Goal: Task Accomplishment & Management: Complete application form

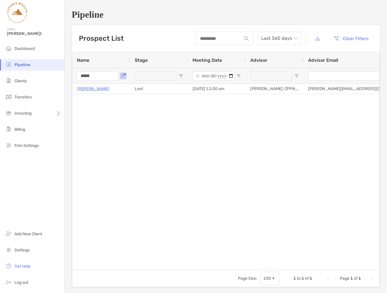
click at [160, 14] on h1 "Pipeline" at bounding box center [226, 14] width 308 height 11
click at [23, 81] on span "Clients" at bounding box center [20, 81] width 12 height 5
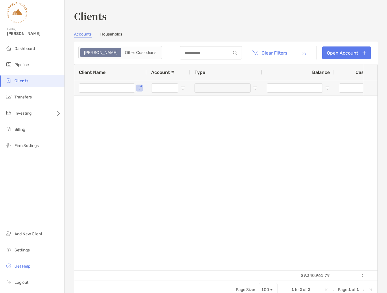
type input "*****"
click at [141, 88] on span "Open Filter Menu" at bounding box center [139, 88] width 5 height 5
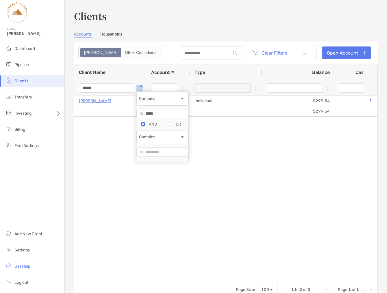
click at [161, 118] on input "*****" at bounding box center [162, 113] width 52 height 9
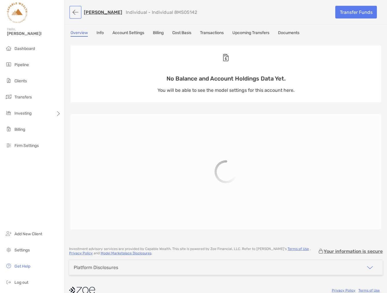
click at [74, 10] on button "button" at bounding box center [76, 12] width 10 height 11
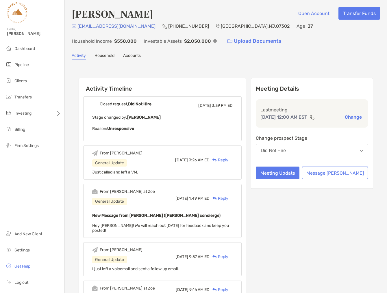
click at [361, 152] on button "Did Not Hire" at bounding box center [312, 150] width 112 height 13
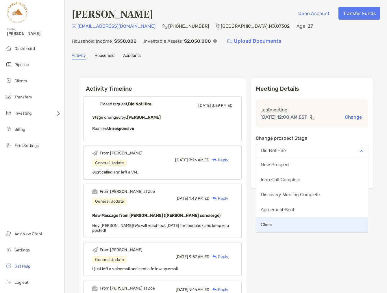
click at [301, 226] on button "Client" at bounding box center [312, 225] width 112 height 15
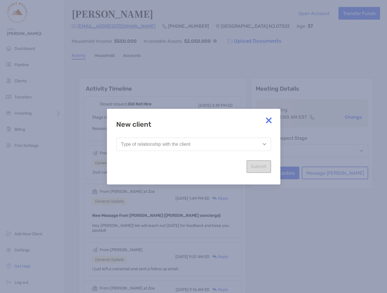
click at [224, 145] on button "Type of relationship with the client" at bounding box center [193, 144] width 155 height 13
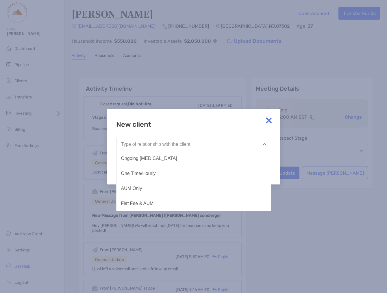
click at [145, 189] on button "AUM Only" at bounding box center [193, 188] width 154 height 15
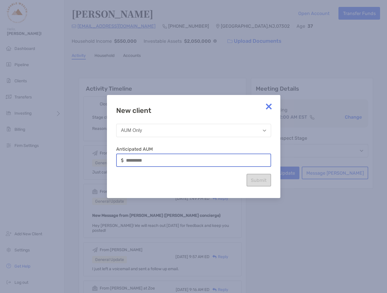
click at [189, 162] on input at bounding box center [198, 160] width 144 height 5
click at [208, 145] on div "New client AUM Only Anticipated AUM Submit" at bounding box center [193, 147] width 155 height 80
click at [146, 160] on input at bounding box center [198, 160] width 144 height 5
click at [168, 181] on div "New client AUM Only Anticipated AUM Submit" at bounding box center [193, 147] width 155 height 80
click at [211, 183] on div "New client AUM Only Anticipated AUM Submit" at bounding box center [193, 147] width 155 height 80
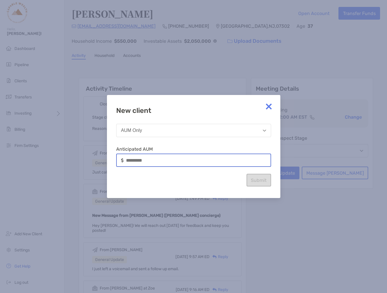
click at [171, 158] on input at bounding box center [198, 160] width 144 height 5
drag, startPoint x: 161, startPoint y: 159, endPoint x: 118, endPoint y: 160, distance: 42.5
click at [118, 160] on div "*******" at bounding box center [193, 160] width 155 height 13
type input "*******"
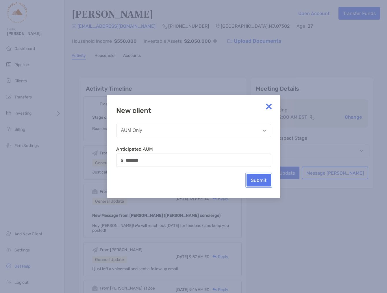
click at [253, 178] on button "Submit" at bounding box center [258, 180] width 25 height 13
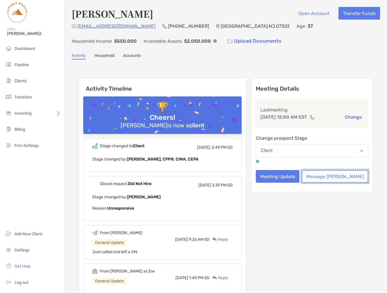
click at [342, 177] on button "Message Zoe" at bounding box center [335, 176] width 66 height 13
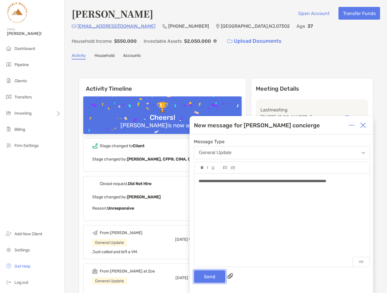
click at [212, 276] on button "Send" at bounding box center [209, 276] width 31 height 13
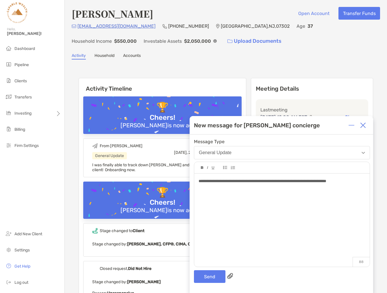
click at [362, 124] on img at bounding box center [363, 126] width 6 height 6
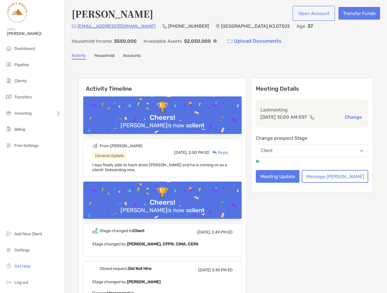
click at [322, 13] on button "Open Account" at bounding box center [314, 13] width 40 height 13
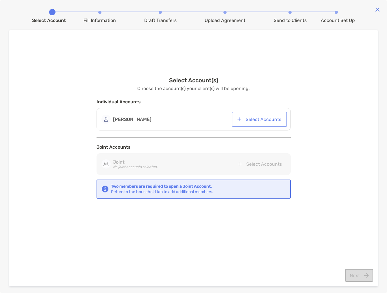
click at [260, 119] on button "Select Accounts" at bounding box center [259, 119] width 53 height 13
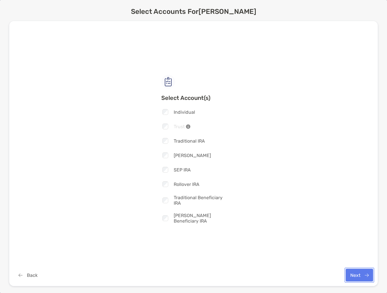
click at [360, 274] on button "Next" at bounding box center [359, 275] width 27 height 13
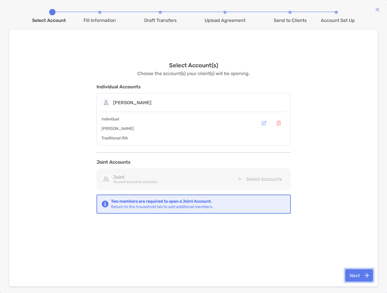
click at [363, 277] on button "Next" at bounding box center [359, 275] width 28 height 13
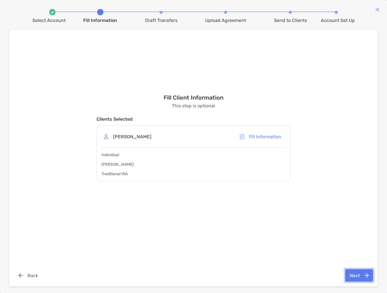
click at [360, 276] on button "Next" at bounding box center [359, 275] width 28 height 13
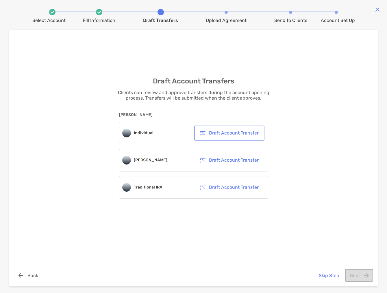
click at [242, 134] on button "Draft Account Transfer" at bounding box center [229, 133] width 68 height 13
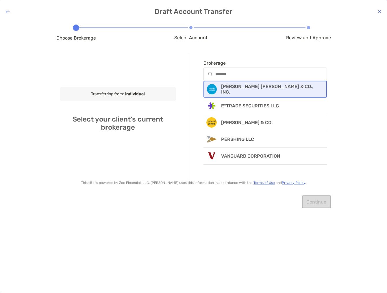
click at [241, 89] on p "CHARLES SCHWAB & CO., INC." at bounding box center [270, 89] width 98 height 11
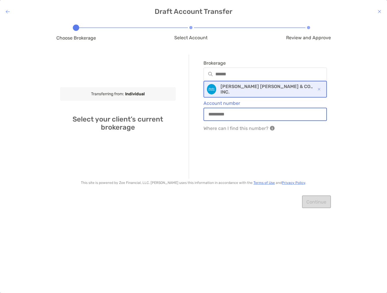
click at [240, 116] on input "Account number" at bounding box center [265, 114] width 123 height 5
type input "********"
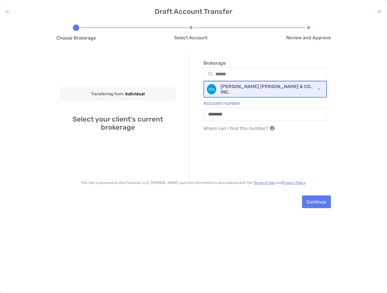
click at [315, 153] on div "Brokerage CHARLES SCHWAB & CO., INC. Account number ******** Where can I find t…" at bounding box center [258, 117] width 138 height 124
click at [318, 203] on button "Continue" at bounding box center [316, 202] width 29 height 13
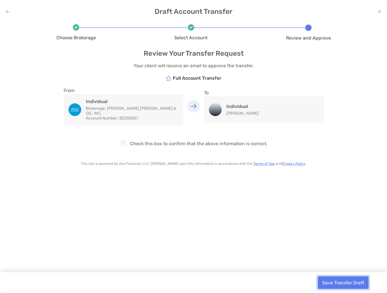
click at [344, 283] on button "Save Transfer Draft" at bounding box center [343, 283] width 51 height 13
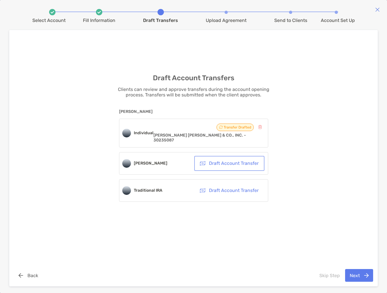
click at [238, 162] on button "Draft Account Transfer" at bounding box center [229, 163] width 68 height 13
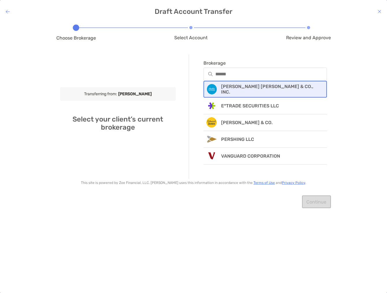
click at [253, 90] on p "CHARLES SCHWAB & CO., INC." at bounding box center [270, 89] width 98 height 11
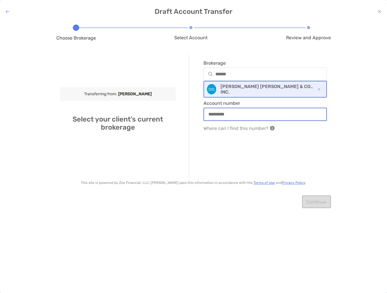
click at [235, 115] on input "Account number" at bounding box center [265, 114] width 123 height 5
type input "********"
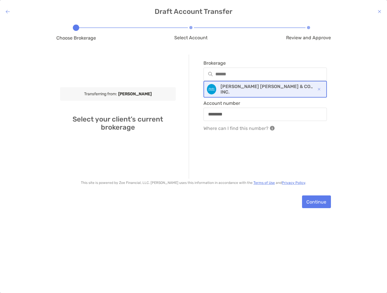
click at [333, 151] on div "Choose Brokerage Select Account Review and Approve Transferring from: Roth IRA …" at bounding box center [193, 152] width 387 height 263
click at [318, 203] on button "Continue" at bounding box center [316, 202] width 29 height 13
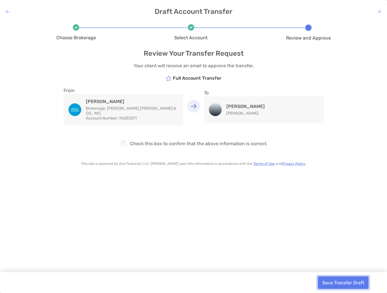
click at [344, 280] on button "Save Transfer Draft" at bounding box center [343, 283] width 51 height 13
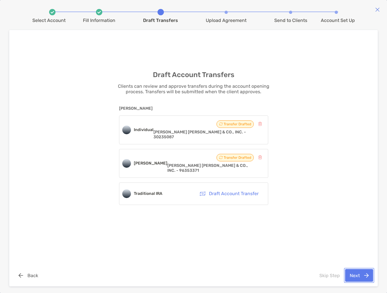
click at [354, 276] on button "Next" at bounding box center [359, 275] width 28 height 13
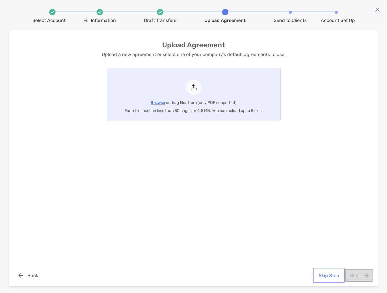
click at [330, 276] on button "Skip Step" at bounding box center [328, 275] width 29 height 13
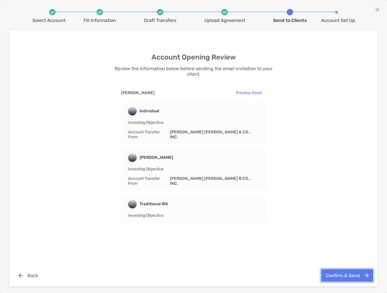
click at [347, 276] on button "Confirm & Send" at bounding box center [347, 275] width 52 height 13
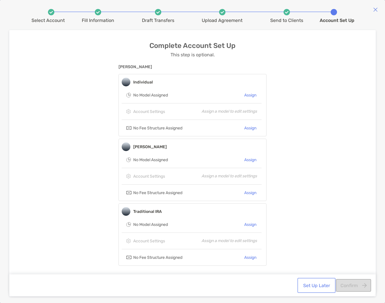
click at [315, 285] on button "Set Up Later" at bounding box center [316, 285] width 36 height 13
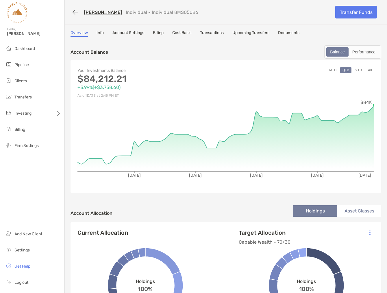
click at [359, 70] on button "YTD" at bounding box center [358, 70] width 11 height 6
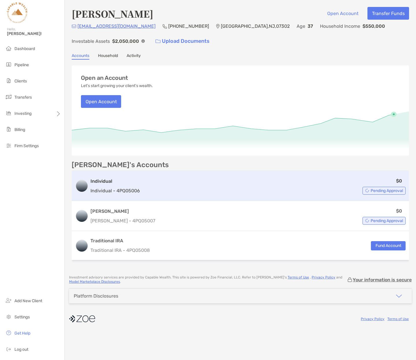
click at [155, 190] on div "$0 Pending Approval" at bounding box center [273, 185] width 263 height 17
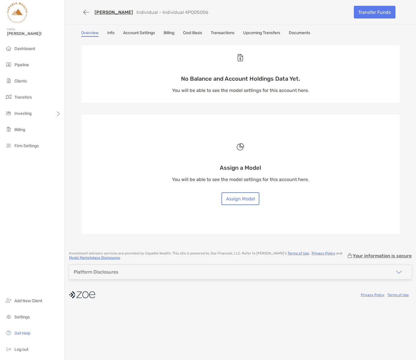
click at [273, 34] on link "Upcoming Transfers" at bounding box center [261, 33] width 37 height 6
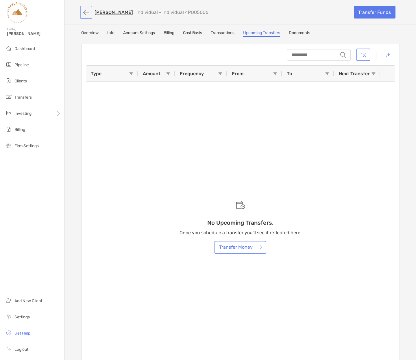
click at [84, 13] on button "button" at bounding box center [86, 12] width 10 height 11
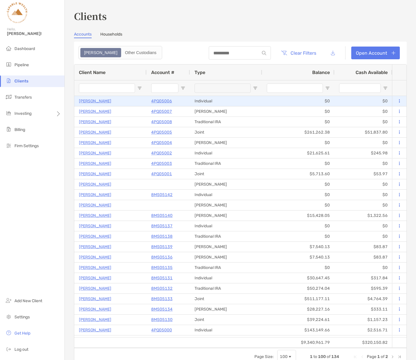
click at [96, 101] on p "[PERSON_NAME]" at bounding box center [95, 100] width 32 height 7
